Goal: Check status

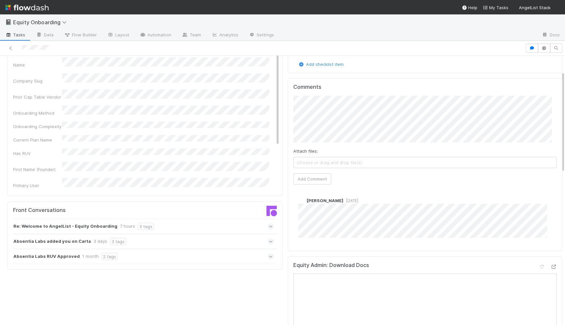
scroll to position [99, 0]
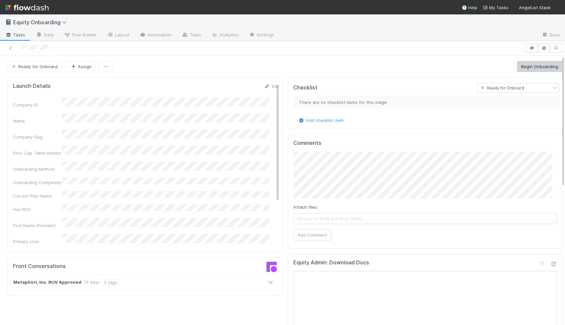
click at [101, 244] on div "Company ID Name Company Slug Prior Cap Table Vendor Onboarding Method Onboardin…" at bounding box center [146, 215] width 266 height 237
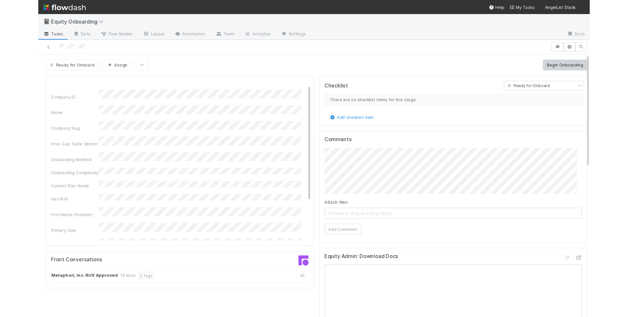
scroll to position [6, 0]
